Goal: Communication & Community: Share content

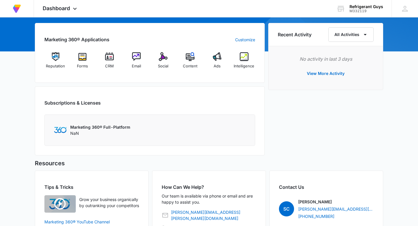
scroll to position [37, 0]
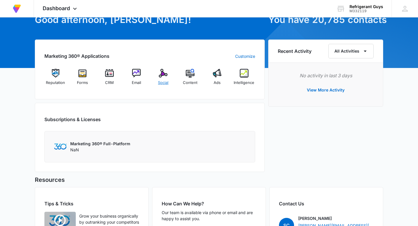
click at [160, 77] on div "Social" at bounding box center [163, 79] width 22 height 21
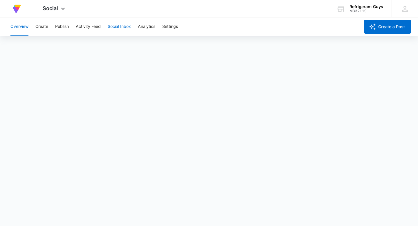
click at [121, 23] on button "Social Inbox" at bounding box center [119, 26] width 23 height 19
click at [42, 28] on button "Create" at bounding box center [41, 26] width 13 height 19
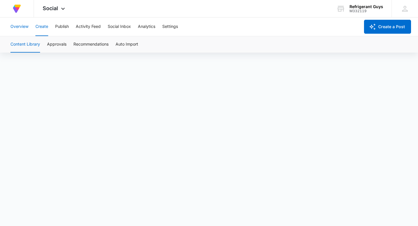
click at [21, 23] on button "Overview" at bounding box center [19, 26] width 18 height 19
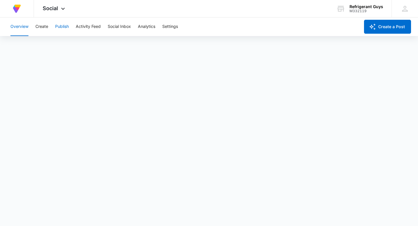
click at [58, 31] on button "Publish" at bounding box center [62, 26] width 14 height 19
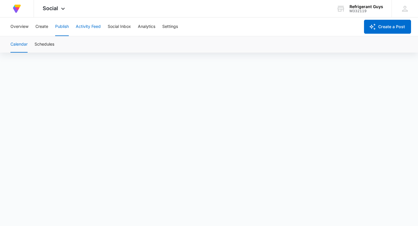
scroll to position [4, 0]
